Goal: Find specific page/section: Find specific page/section

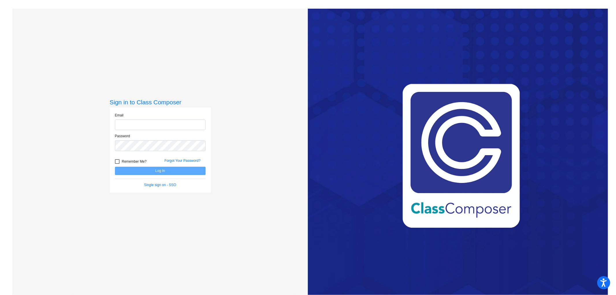
type input "[EMAIL_ADDRESS][DOMAIN_NAME]"
click at [148, 169] on button "Log In" at bounding box center [160, 171] width 91 height 8
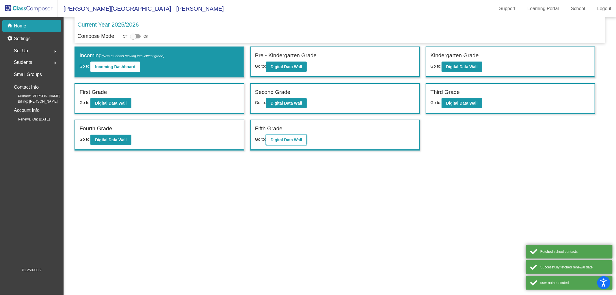
click at [293, 139] on b "Digital Data Wall" at bounding box center [286, 140] width 31 height 5
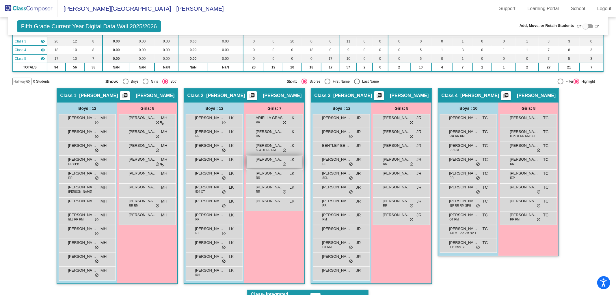
scroll to position [64, 0]
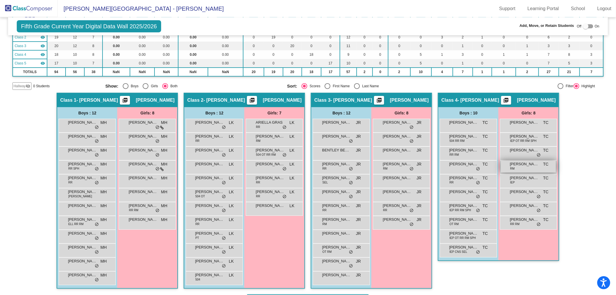
click at [527, 166] on span "[PERSON_NAME]" at bounding box center [524, 164] width 29 height 6
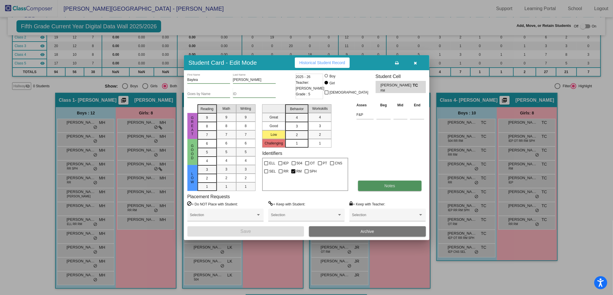
click at [380, 183] on button "Notes" at bounding box center [390, 186] width 64 height 10
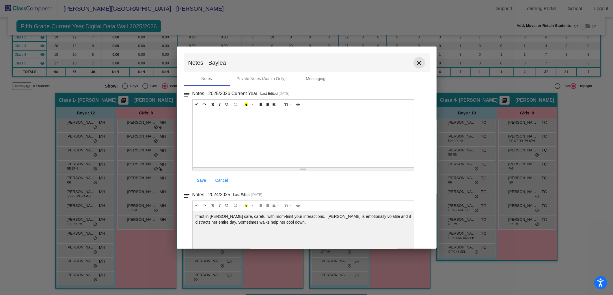
click at [417, 61] on mat-icon "close" at bounding box center [419, 63] width 7 height 7
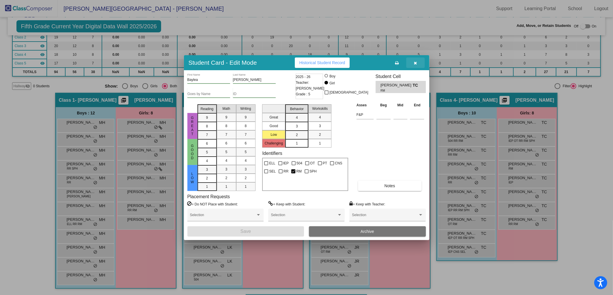
click at [416, 63] on icon "button" at bounding box center [415, 63] width 3 height 4
